Goal: Task Accomplishment & Management: Complete application form

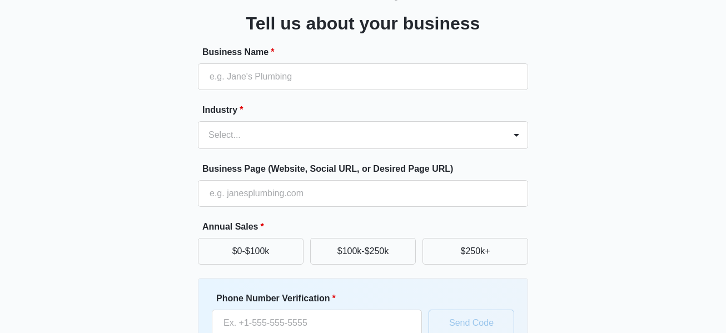
scroll to position [79, 0]
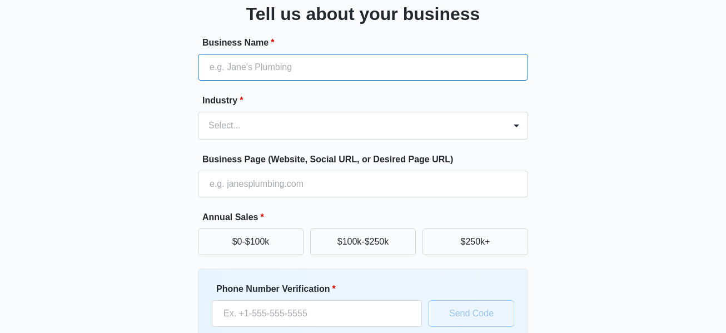
click at [235, 76] on input "Business Name *" at bounding box center [363, 67] width 330 height 27
type input "[PERSON_NAME] BUSINESS' LLC"
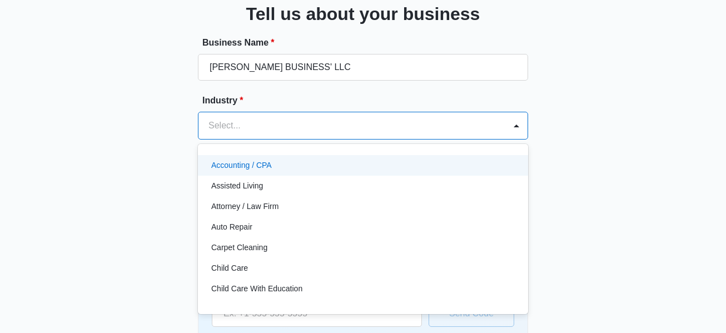
click at [455, 277] on div "Child Care" at bounding box center [363, 268] width 330 height 21
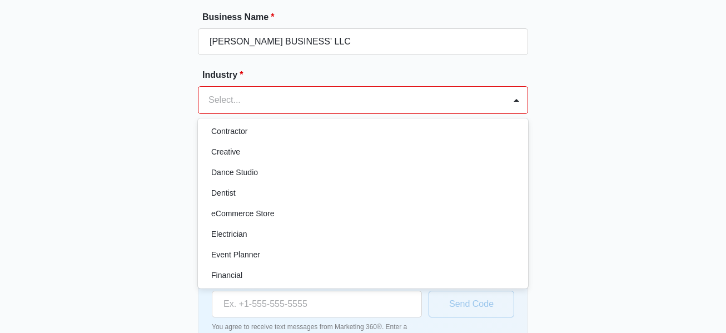
scroll to position [185, 0]
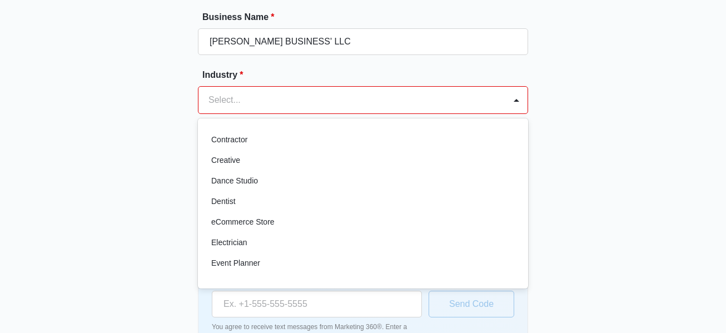
click at [390, 226] on div "eCommerce Store" at bounding box center [361, 222] width 301 height 12
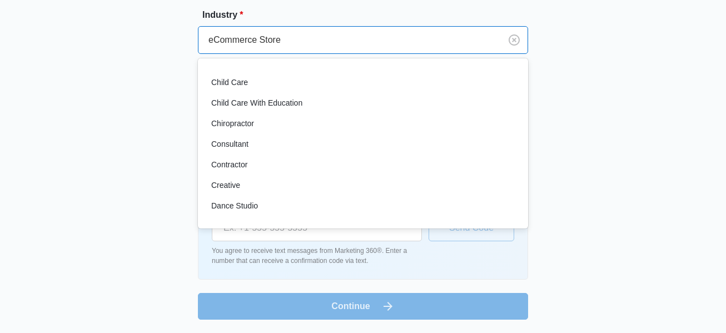
scroll to position [97, 0]
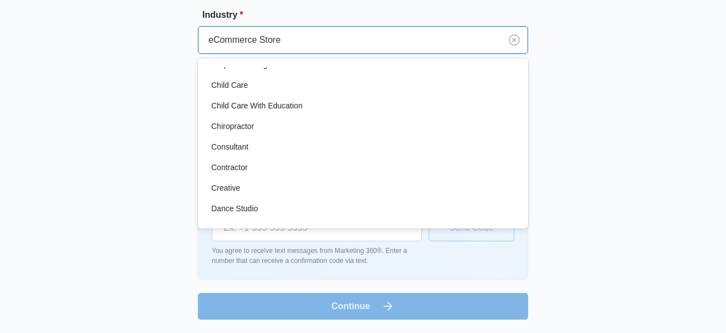
click at [254, 153] on div "Consultant" at bounding box center [363, 147] width 330 height 21
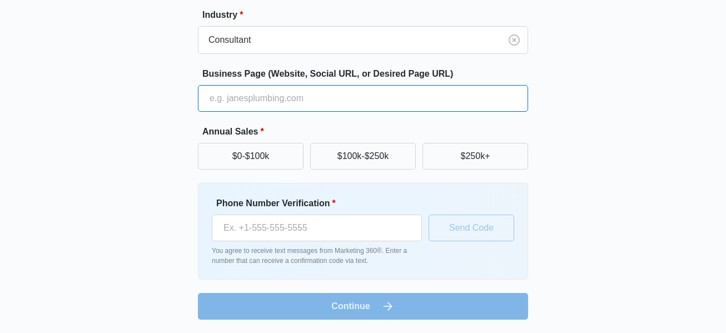
click at [221, 98] on input "Business Page (Website, Social URL, or Desired Page URL)" at bounding box center [363, 98] width 330 height 27
type input "ulikefreedom.com"
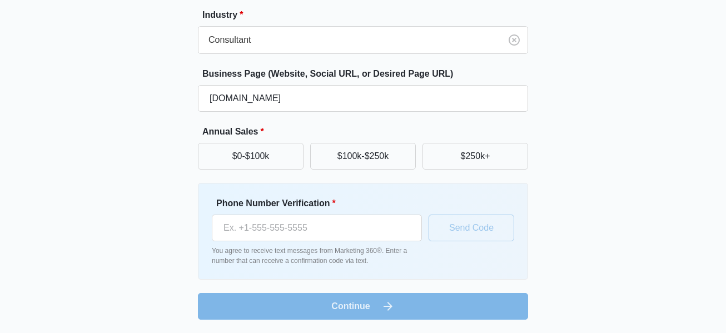
click at [563, 163] on div "Great to meet you, Tell us about your business Business Name * HAMILTON BUSINES…" at bounding box center [362, 94] width 667 height 451
click at [268, 160] on button "$0-$100k" at bounding box center [251, 156] width 106 height 27
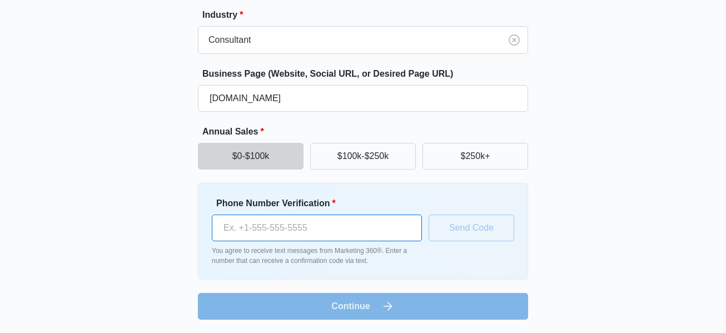
click at [242, 236] on input "Phone Number Verification *" at bounding box center [317, 228] width 210 height 27
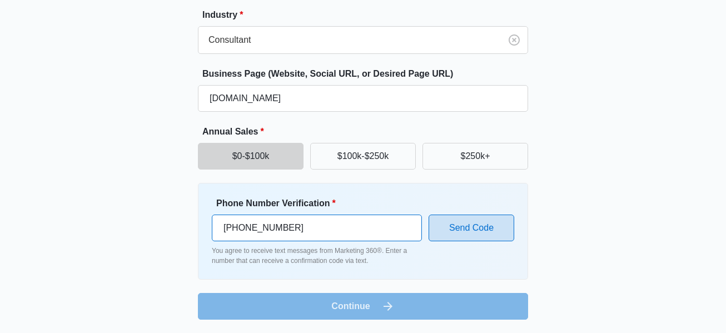
type input "1 (773) 816-4844"
click at [468, 224] on button "Send Code" at bounding box center [472, 228] width 86 height 27
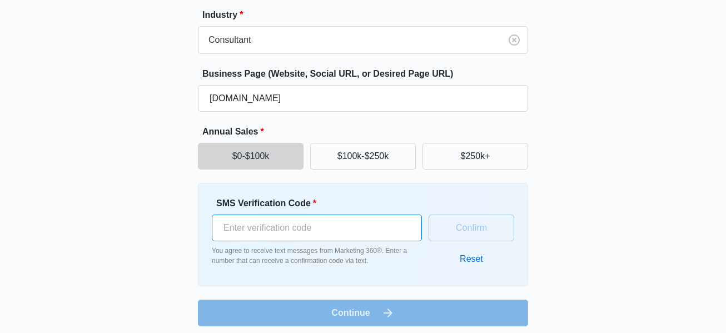
click at [231, 230] on input "SMS Verification Code *" at bounding box center [317, 228] width 210 height 27
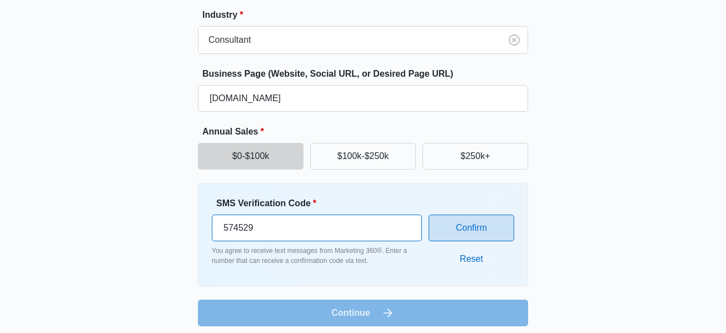
type input "574529"
click at [480, 225] on button "Confirm" at bounding box center [472, 228] width 86 height 27
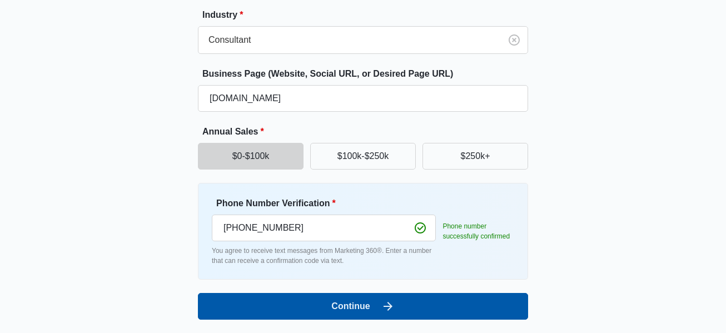
click at [382, 311] on icon "submit" at bounding box center [387, 306] width 13 height 13
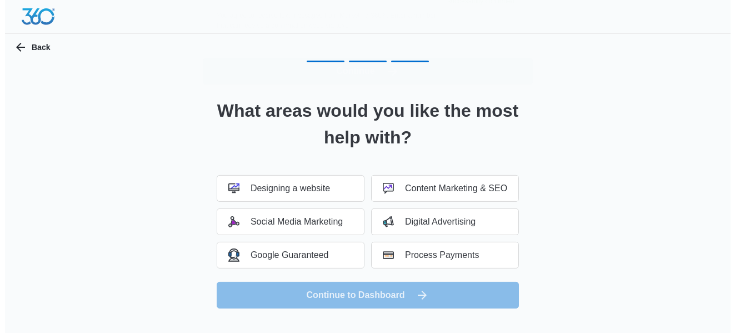
scroll to position [0, 0]
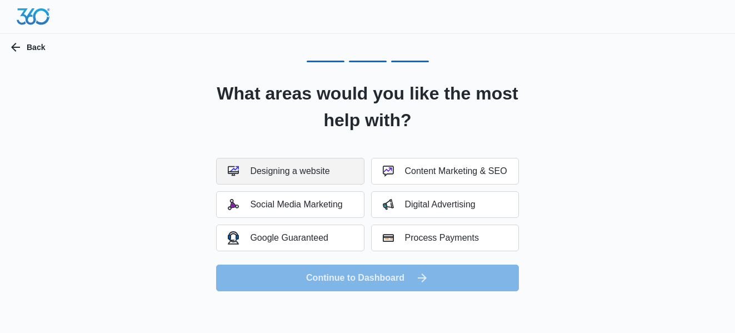
click at [277, 171] on div "Designing a website" at bounding box center [279, 171] width 102 height 11
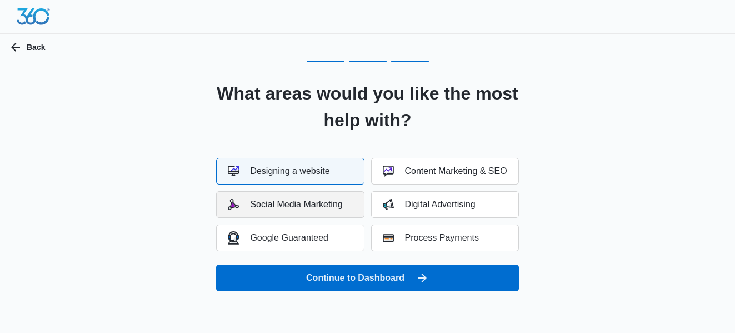
click at [281, 206] on div "Social Media Marketing" at bounding box center [285, 204] width 115 height 11
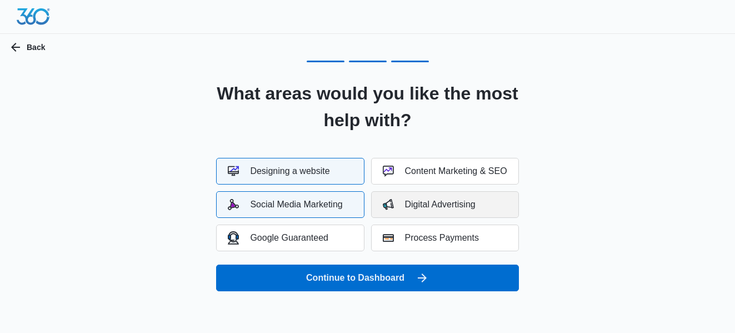
click at [404, 205] on div "Digital Advertising" at bounding box center [429, 204] width 93 height 11
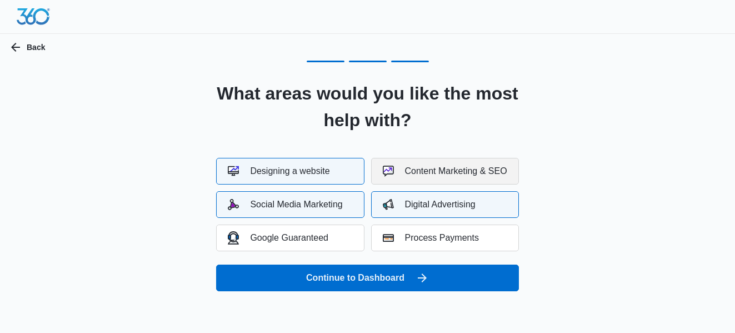
click at [405, 167] on div "Content Marketing & SEO" at bounding box center [445, 171] width 125 height 11
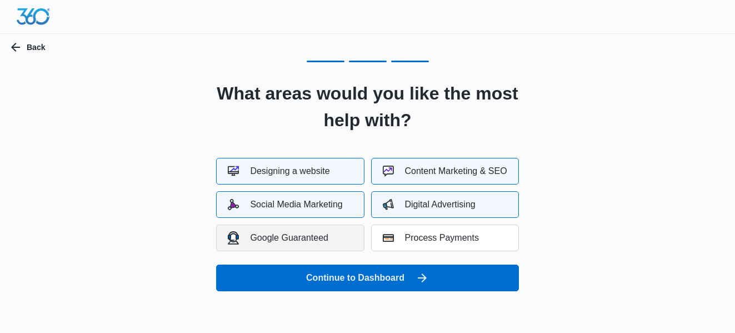
click at [278, 238] on div "Google Guaranteed" at bounding box center [278, 237] width 101 height 13
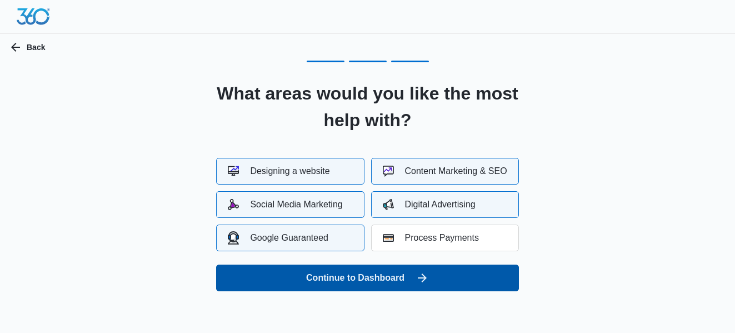
click at [354, 279] on button "Continue to Dashboard" at bounding box center [367, 278] width 302 height 27
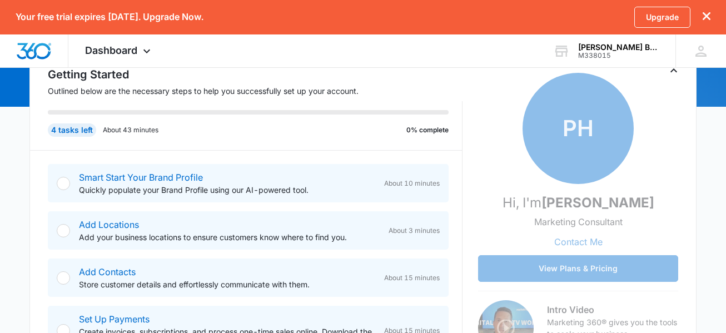
scroll to position [173, 0]
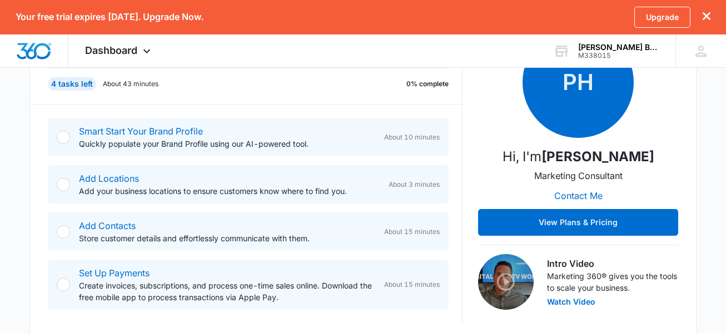
click at [57, 137] on div at bounding box center [63, 137] width 13 height 13
click at [61, 136] on div at bounding box center [63, 137] width 13 height 13
click at [102, 130] on link "Smart Start Your Brand Profile" at bounding box center [141, 131] width 124 height 11
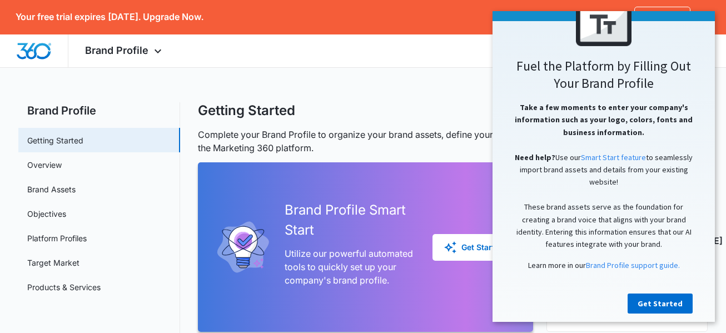
scroll to position [136, 0]
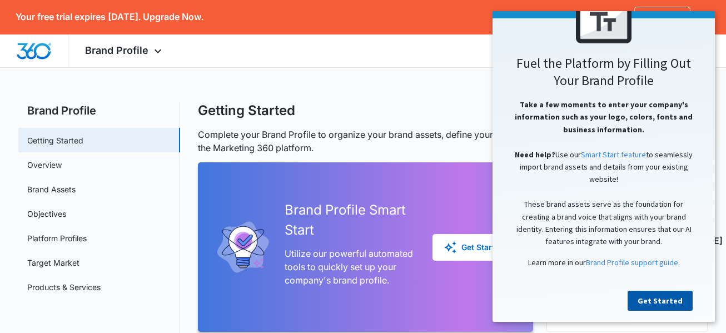
click at [669, 296] on link "Get Started" at bounding box center [660, 301] width 65 height 20
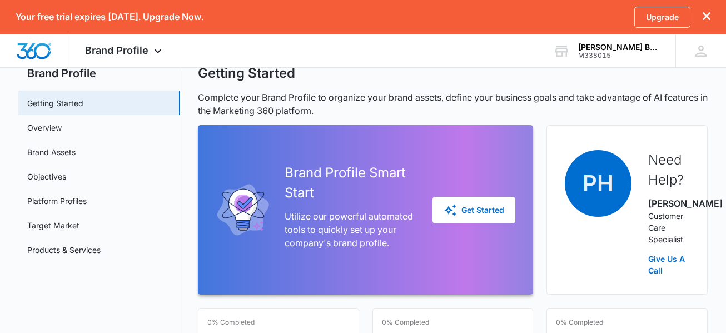
scroll to position [37, 0]
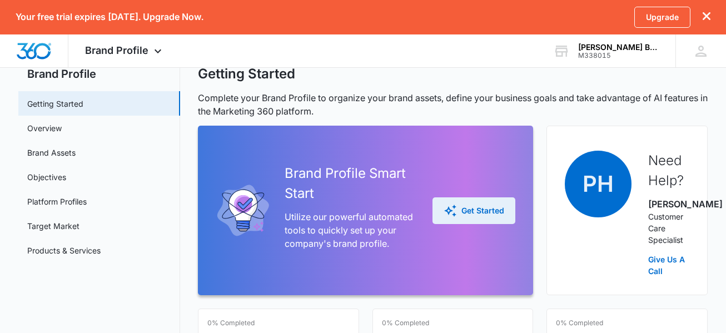
click at [476, 217] on div "Get Started" at bounding box center [474, 210] width 61 height 13
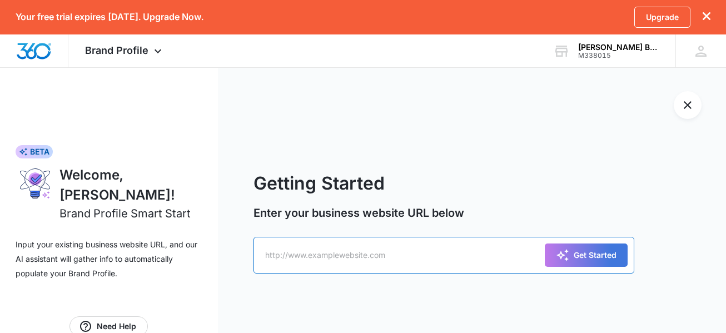
click at [267, 257] on input "text" at bounding box center [443, 255] width 381 height 37
type input "ulikefreedom.com"
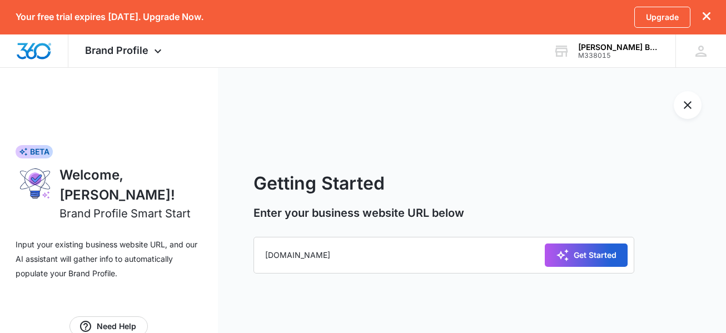
click at [586, 253] on div "Get Started" at bounding box center [586, 254] width 61 height 13
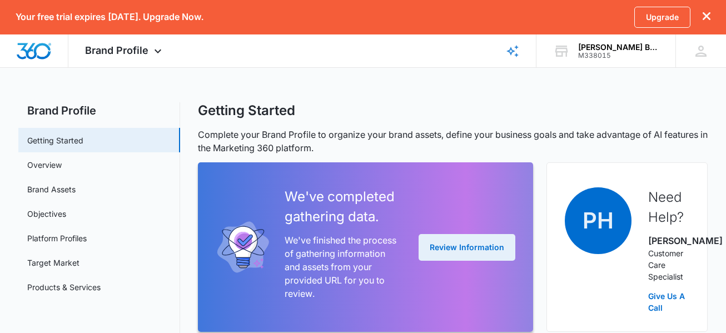
click at [458, 250] on button "Review Information" at bounding box center [467, 247] width 97 height 27
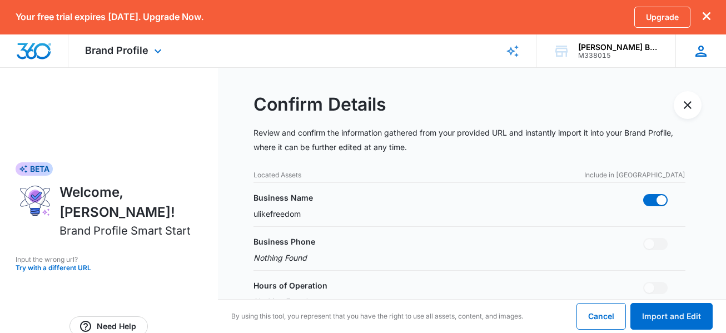
click at [698, 50] on icon at bounding box center [701, 51] width 17 height 17
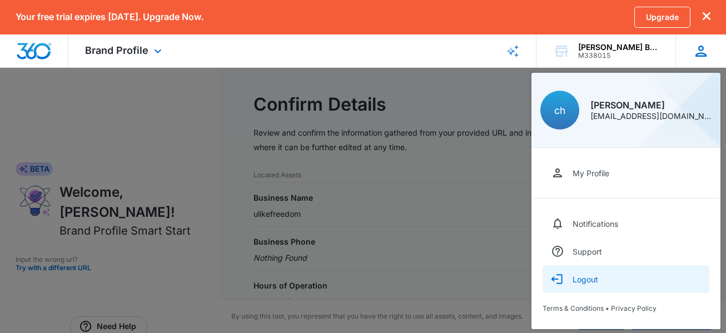
click at [581, 277] on div "Logout" at bounding box center [586, 279] width 26 height 9
